Goal: Information Seeking & Learning: Learn about a topic

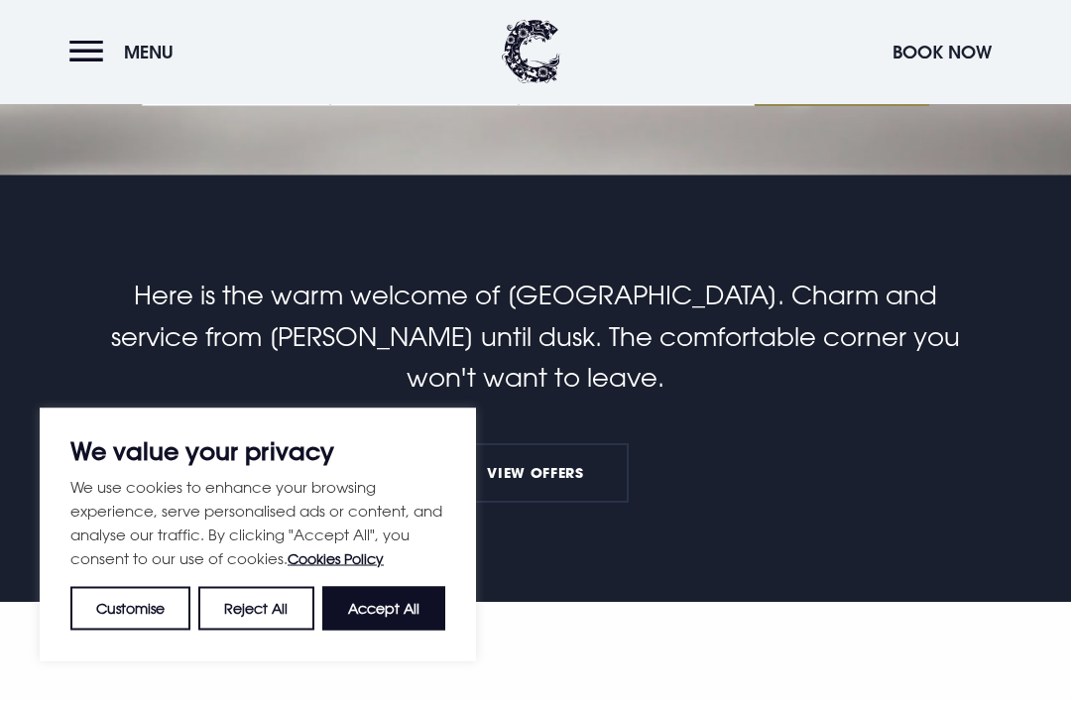
click at [406, 631] on button "Accept All" at bounding box center [383, 609] width 123 height 44
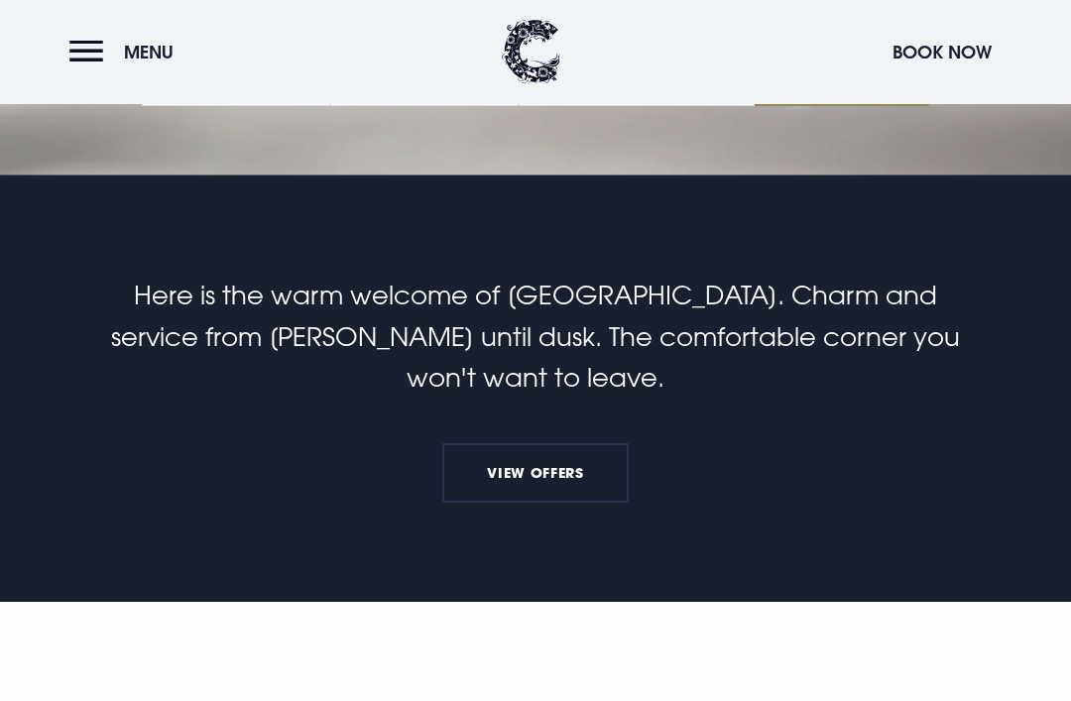
checkbox input "true"
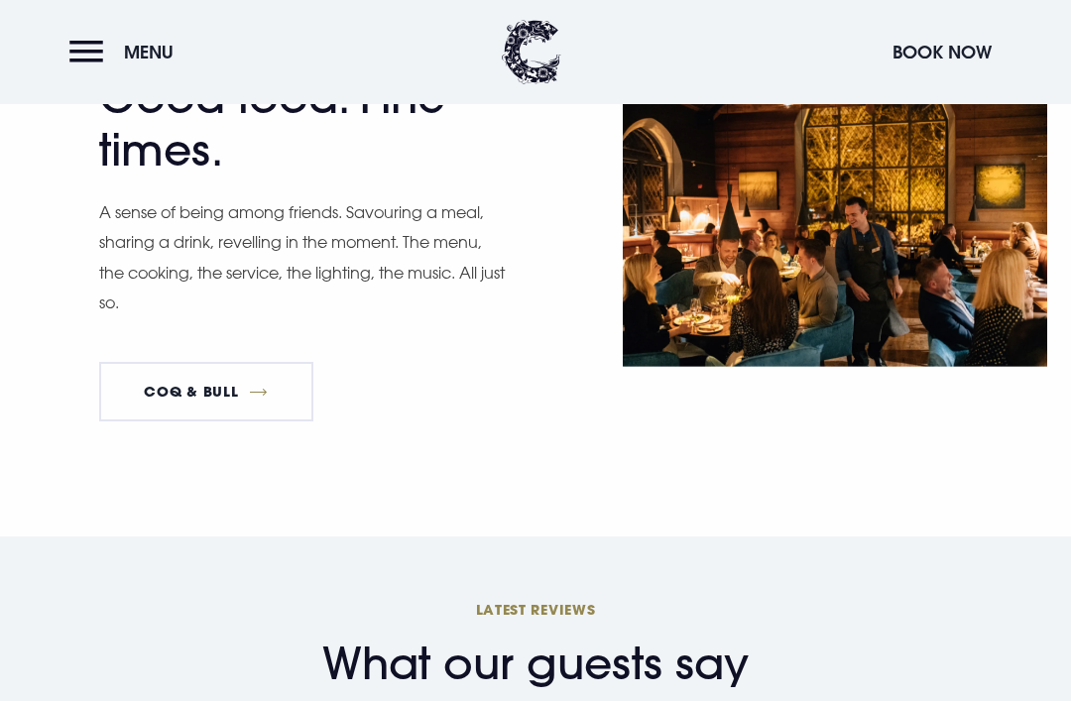
scroll to position [3066, 0]
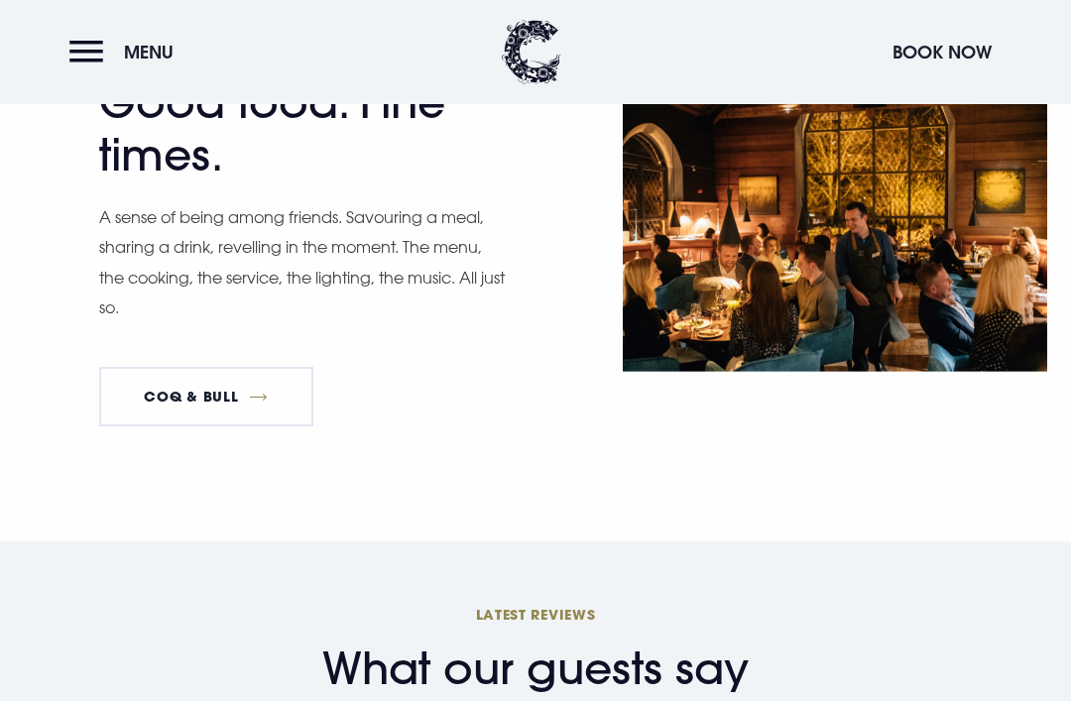
click at [228, 426] on link "Coq & Bull" at bounding box center [206, 396] width 214 height 59
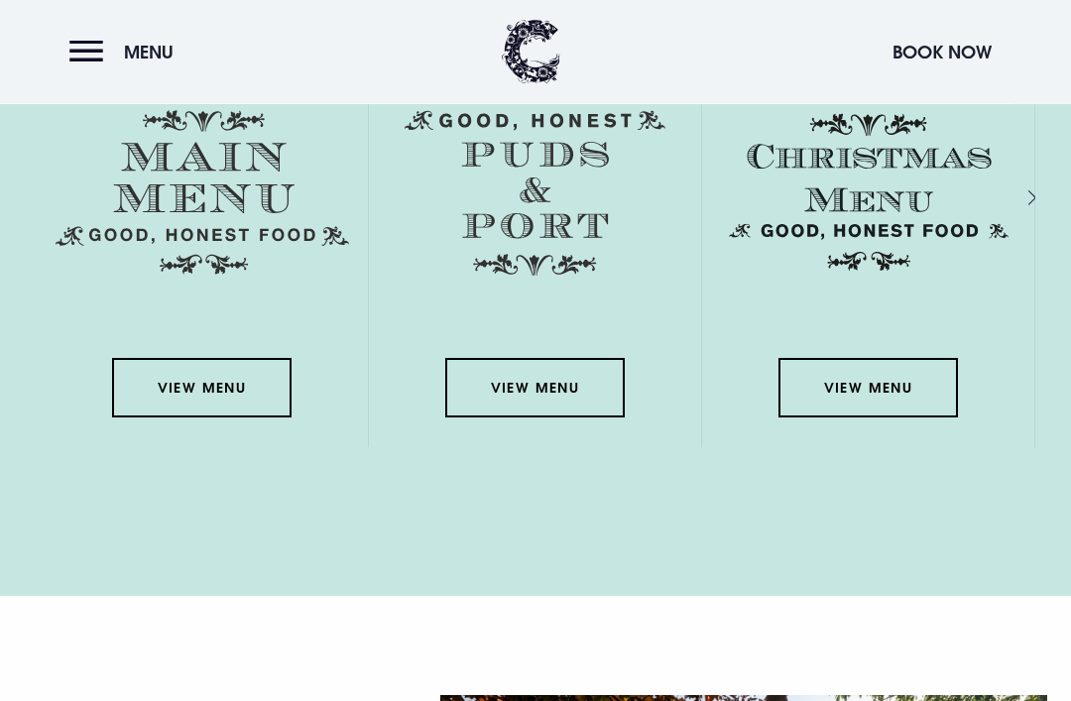
scroll to position [2849, 0]
click at [884, 417] on link "View Menu" at bounding box center [867, 387] width 178 height 59
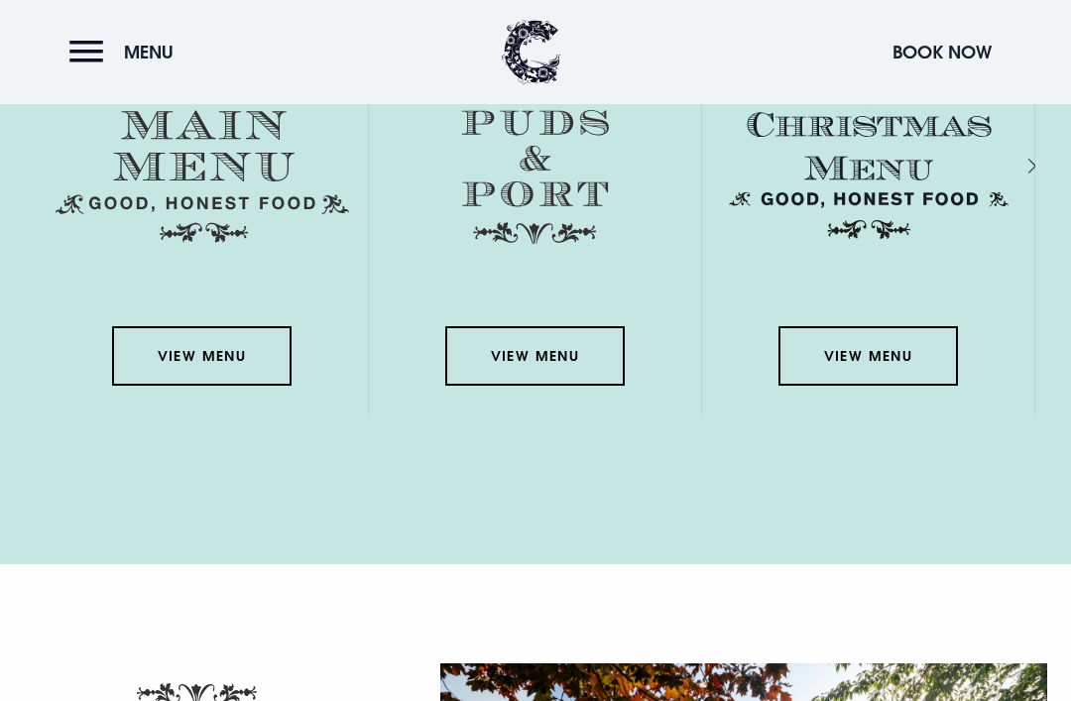
click at [193, 386] on link "View Menu" at bounding box center [201, 355] width 178 height 59
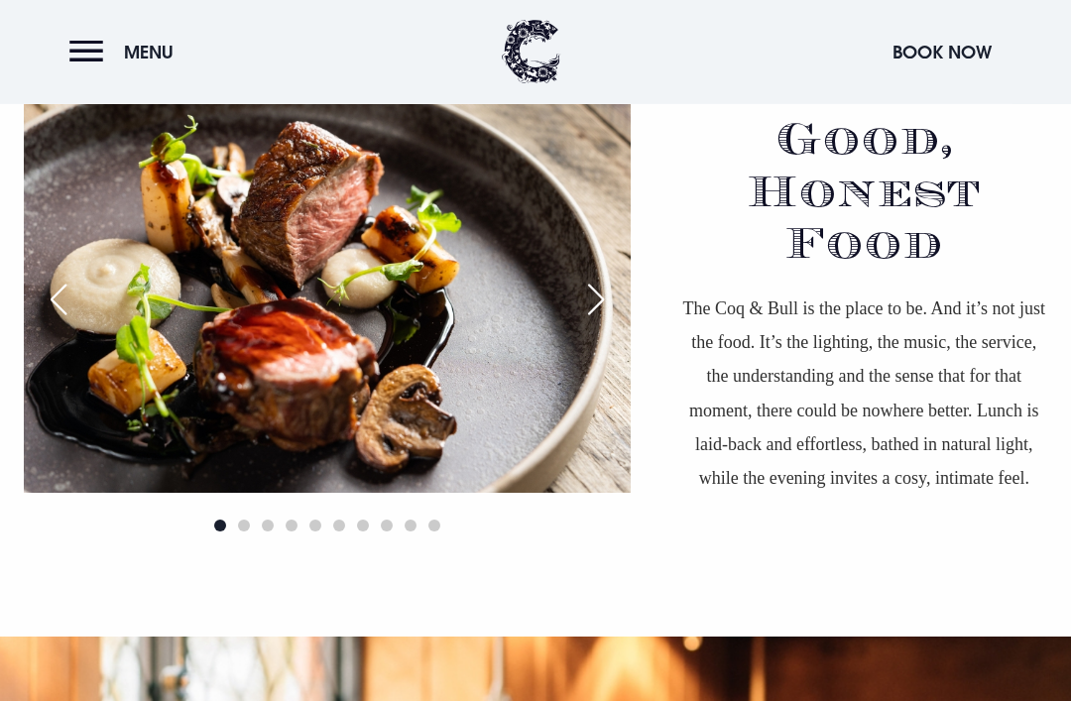
scroll to position [1293, 0]
